Goal: Find specific page/section: Find specific page/section

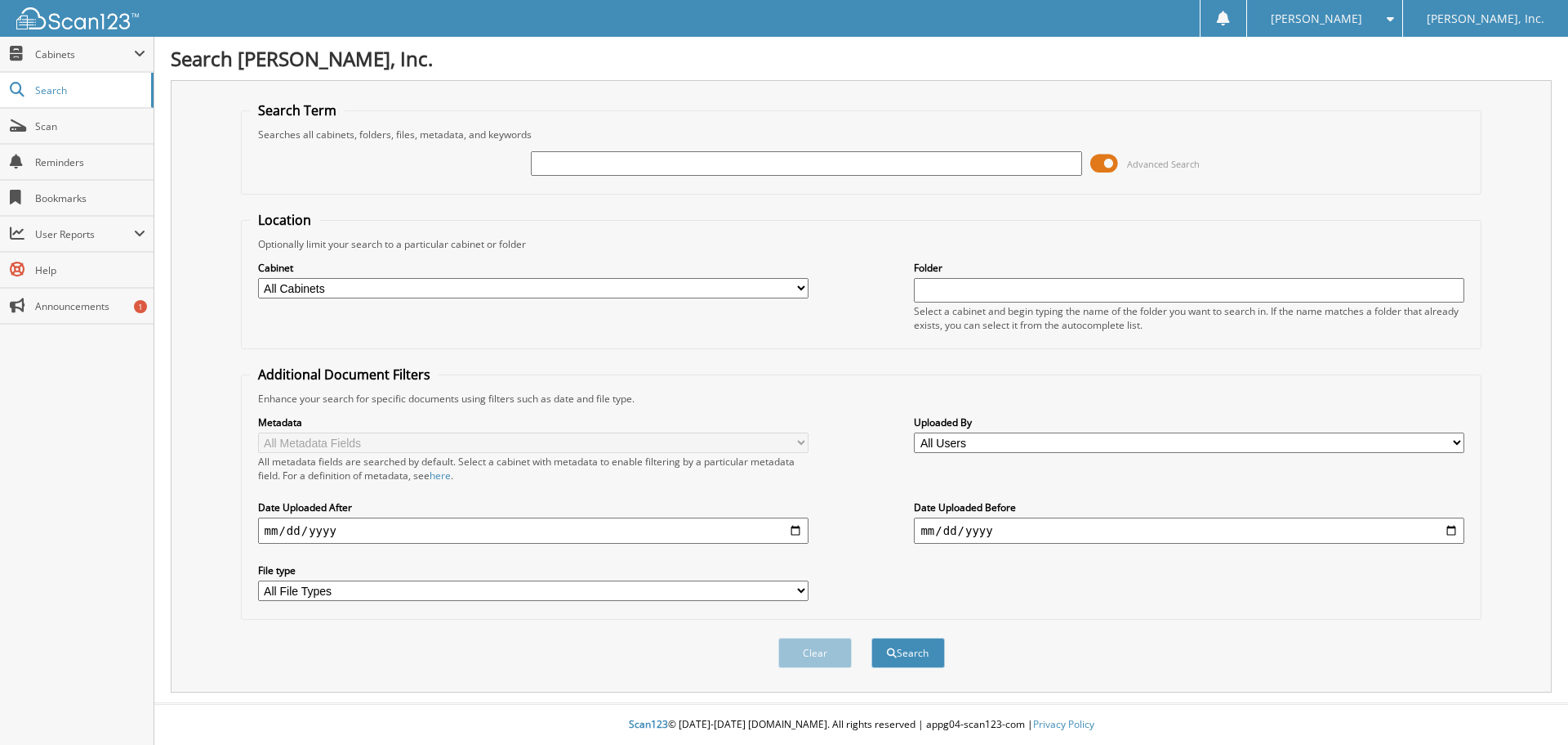
click at [677, 163] on input "text" at bounding box center [806, 163] width 550 height 24
type input "1"
type input "115816"
click at [896, 653] on button "Search" at bounding box center [909, 653] width 73 height 30
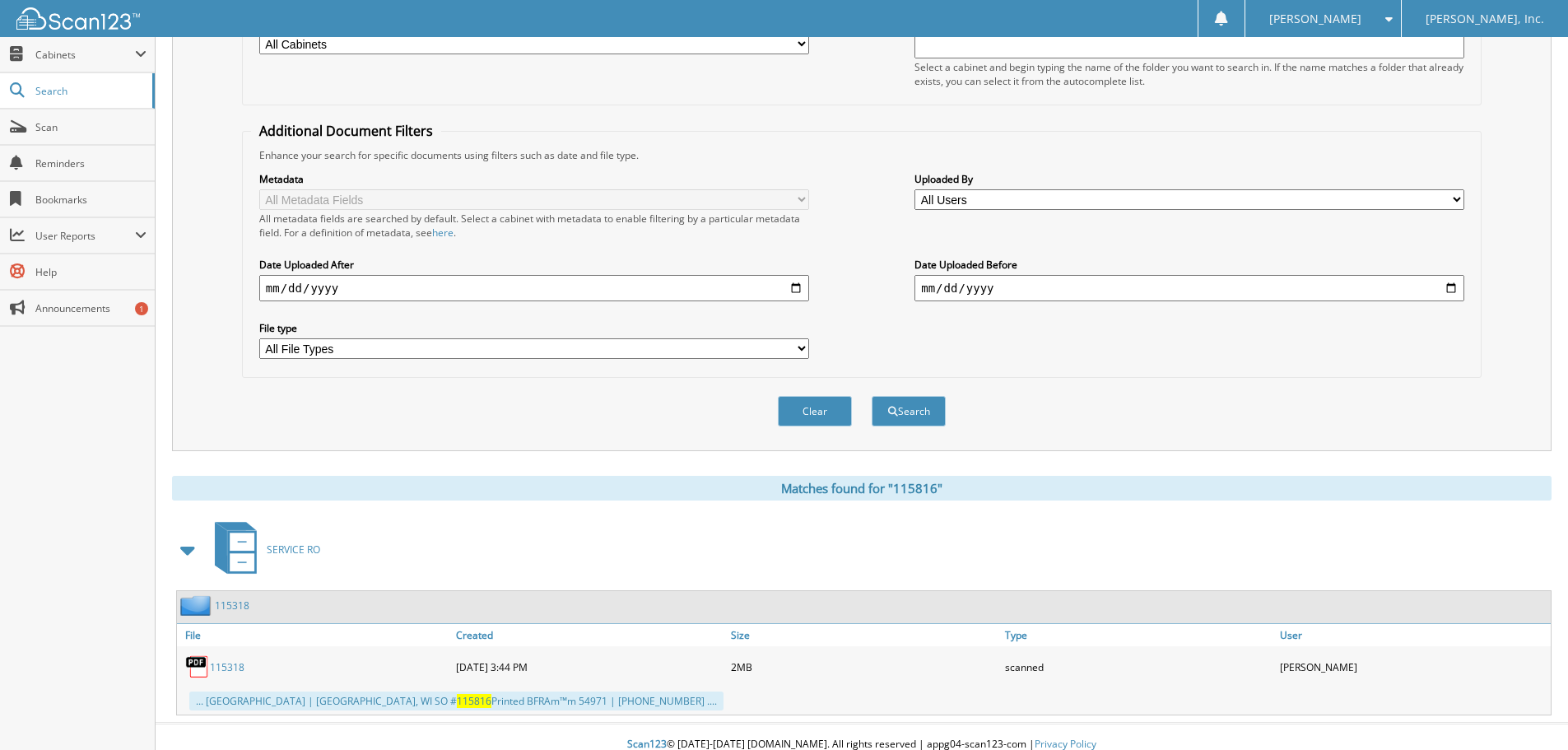
scroll to position [262, 0]
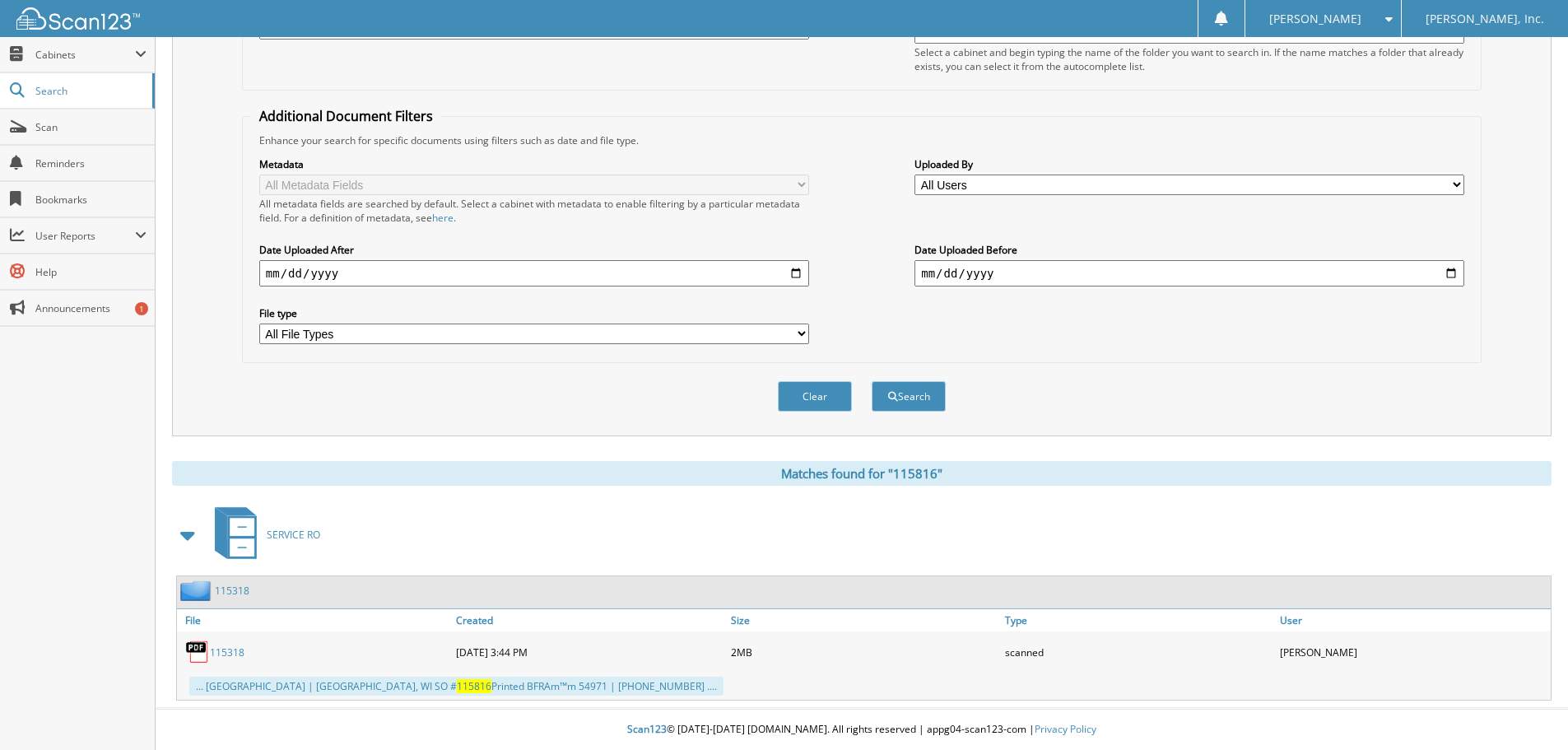
click at [457, 688] on span "115816" at bounding box center [474, 685] width 34 height 14
click at [227, 649] on link "115318" at bounding box center [227, 652] width 34 height 14
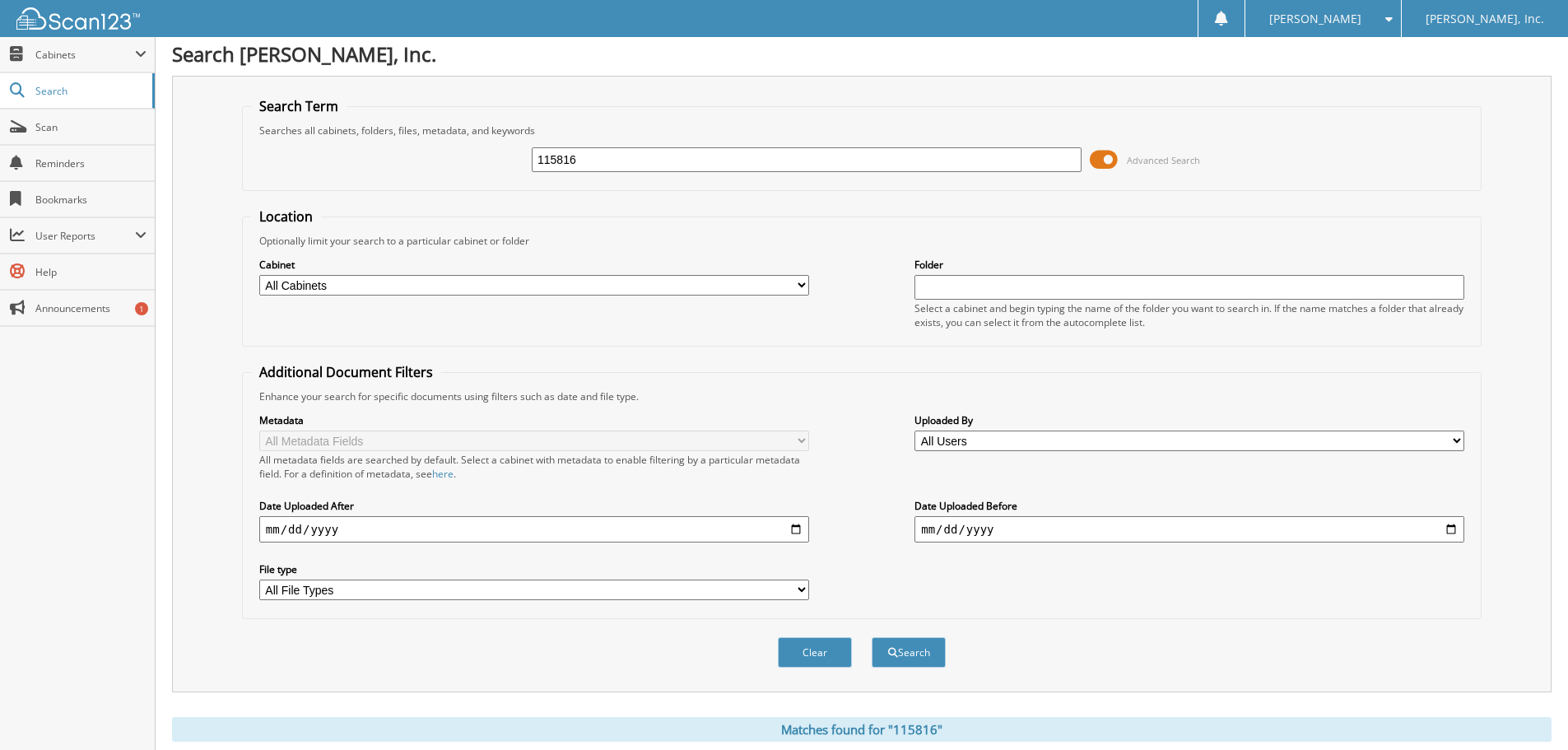
scroll to position [0, 0]
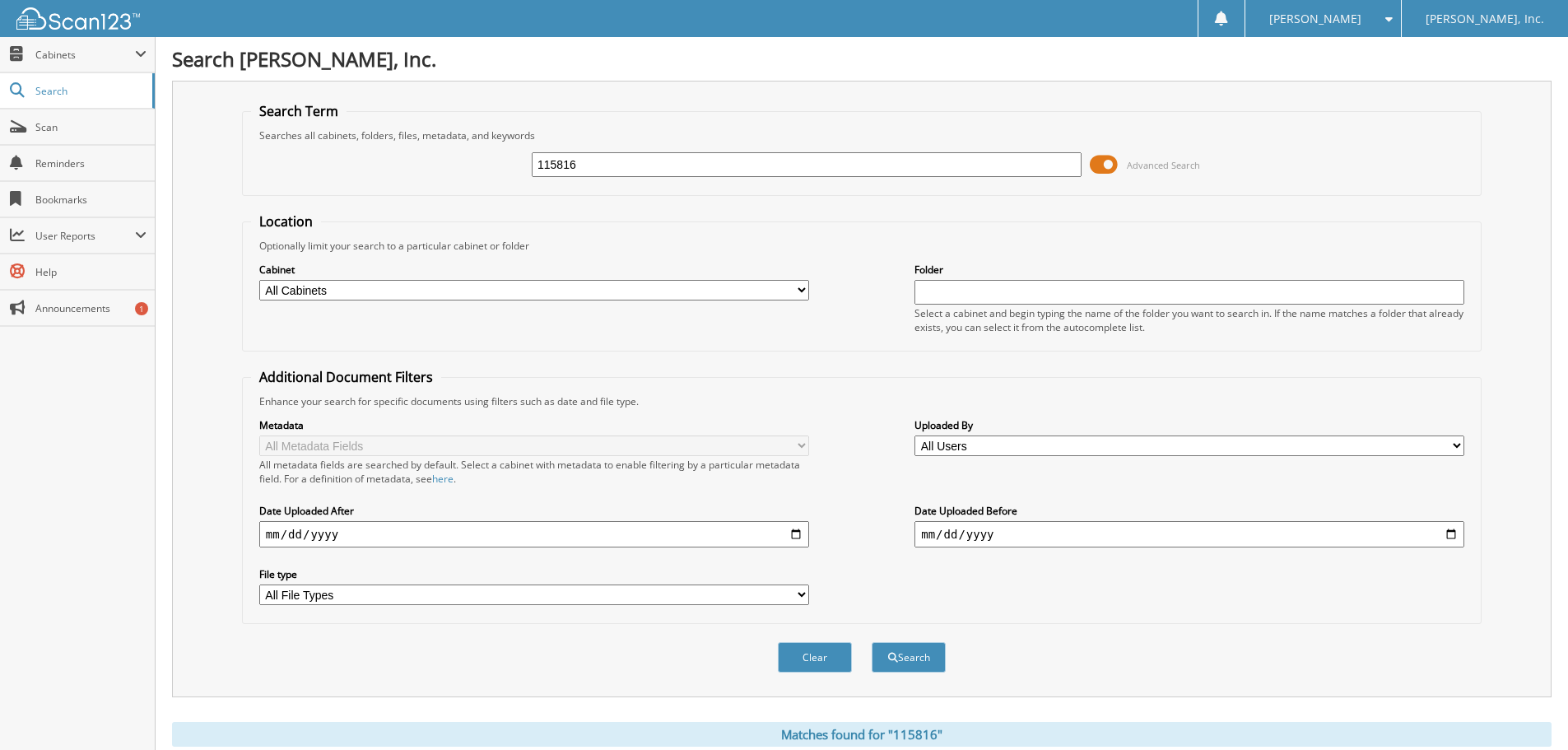
click at [634, 165] on input "115816" at bounding box center [806, 164] width 550 height 24
type input "1"
type input "115249"
click at [871, 642] on button "Search" at bounding box center [908, 657] width 74 height 31
click at [53, 88] on span "Search" at bounding box center [89, 90] width 108 height 14
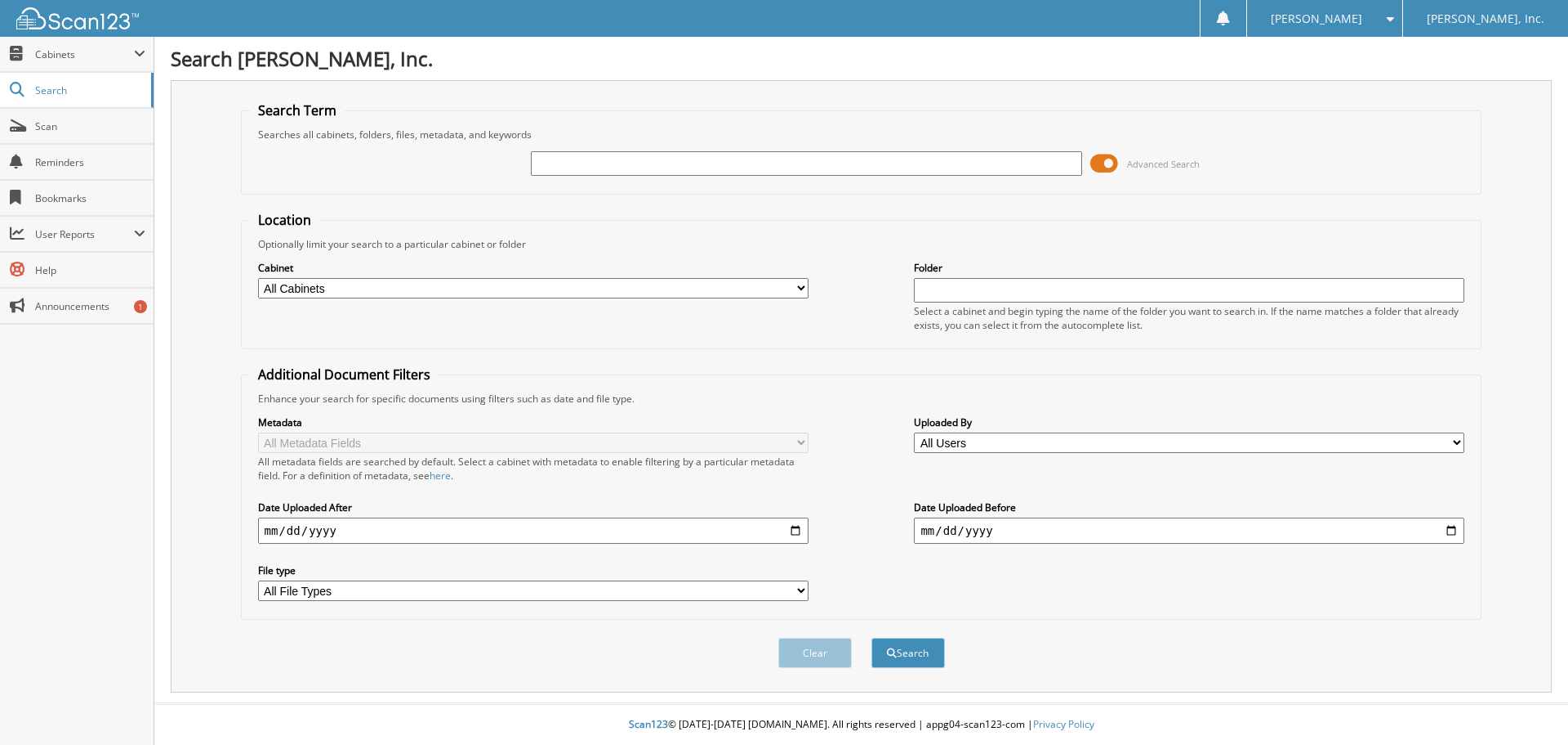
click at [53, 88] on span "Search" at bounding box center [89, 90] width 108 height 13
click at [58, 58] on span "Cabinets" at bounding box center [84, 54] width 99 height 13
click at [60, 58] on span "Cabinets" at bounding box center [84, 54] width 99 height 13
